Goal: Navigation & Orientation: Understand site structure

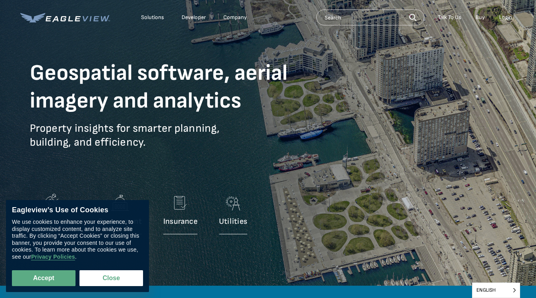
click at [268, 149] on p "Property insights for smarter planning, building, and efficiency." at bounding box center [173, 142] width 286 height 40
click at [152, 17] on div "Solutions" at bounding box center [152, 17] width 23 height 7
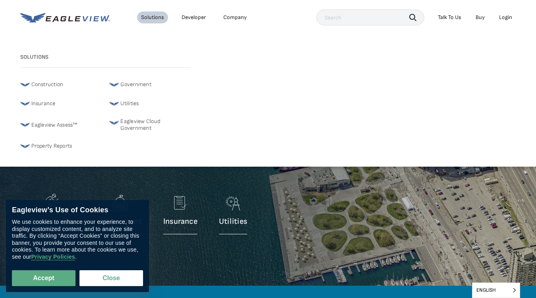
click at [234, 17] on div "Company" at bounding box center [234, 17] width 23 height 7
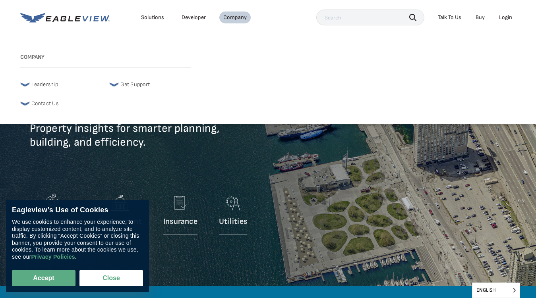
click at [413, 17] on icon "button" at bounding box center [412, 17] width 7 height 7
click at [449, 17] on div "Talk To Us" at bounding box center [449, 17] width 23 height 7
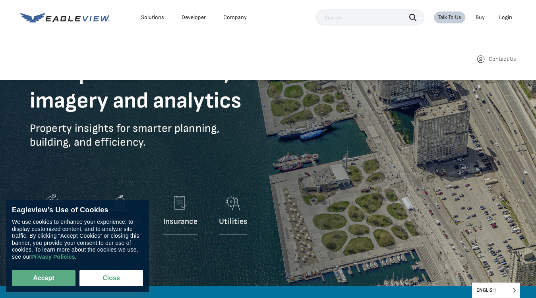
click at [505, 17] on div "Login" at bounding box center [505, 17] width 13 height 7
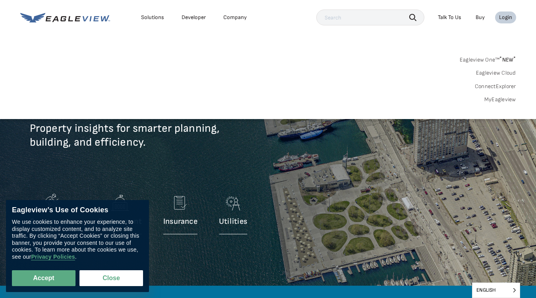
click at [44, 278] on button "Accept" at bounding box center [44, 278] width 64 height 16
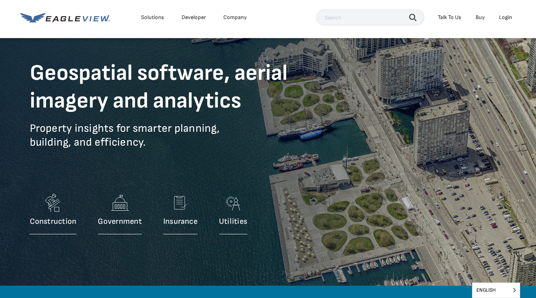
click at [111, 278] on button "Close" at bounding box center [109, 276] width 60 height 15
checkbox input "false"
click at [496, 290] on span "English" at bounding box center [495, 290] width 47 height 15
click at [0, 0] on input "English" at bounding box center [0, 0] width 0 height 0
